Goal: Go to known website: Go to known website

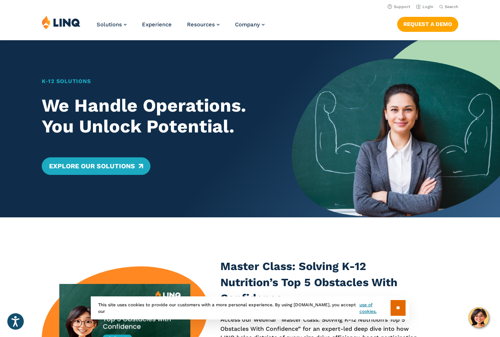
click at [72, 16] on img at bounding box center [61, 22] width 39 height 14
click at [432, 2] on header "Support Login Search Search for: Solutions Nutrition Overview NEW School Nutrit…" at bounding box center [250, 20] width 500 height 40
click at [429, 7] on link "Login" at bounding box center [424, 6] width 17 height 5
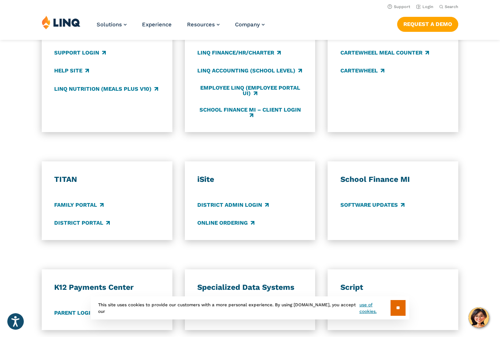
scroll to position [444, 0]
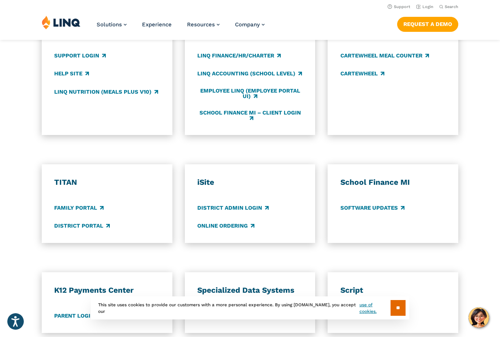
click at [85, 205] on link "Family Portal" at bounding box center [78, 208] width 49 height 8
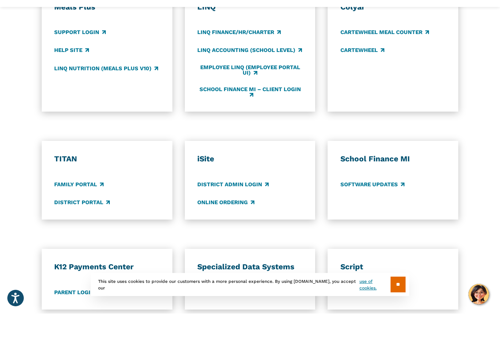
scroll to position [468, 0]
